Goal: Task Accomplishment & Management: Complete application form

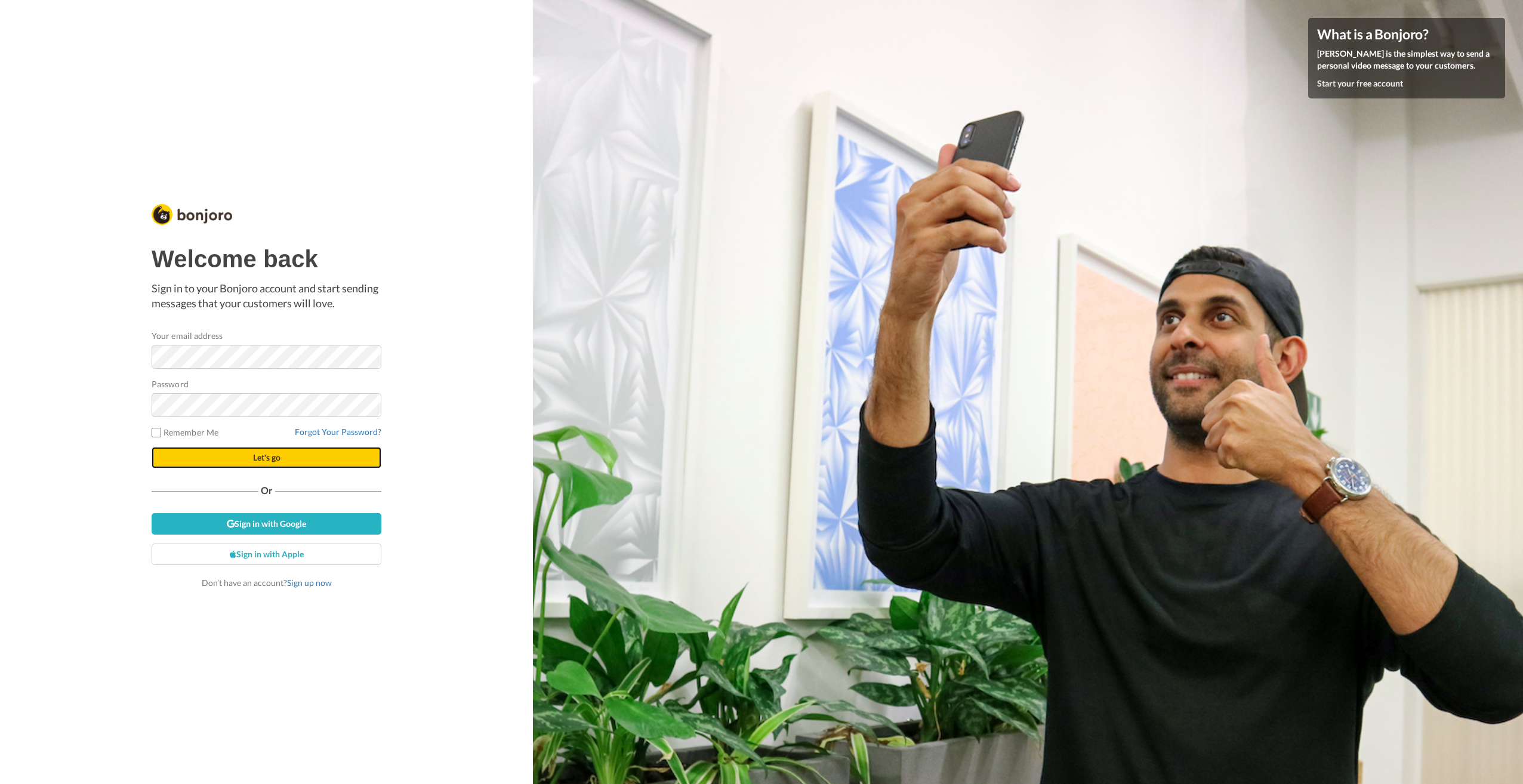
click at [245, 454] on button "Let's go" at bounding box center [266, 458] width 230 height 22
